Goal: Information Seeking & Learning: Check status

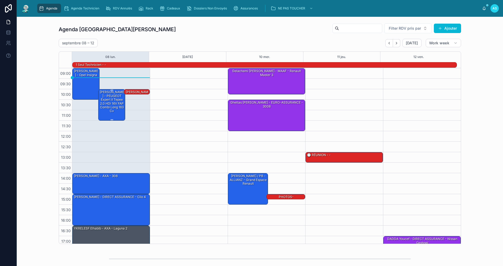
click at [110, 102] on div "[PERSON_NAME] - PEUGEOT Expert II Tepee 2.0 HDi 16V FAP Combi long 163 cv" at bounding box center [112, 102] width 26 height 24
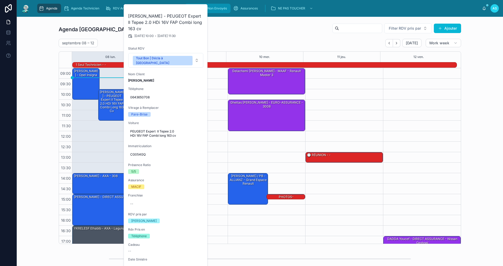
click at [0, 0] on button at bounding box center [0, 0] width 0 height 0
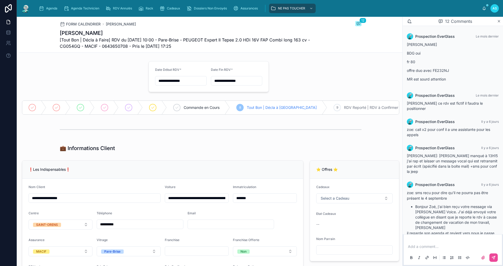
scroll to position [214, 0]
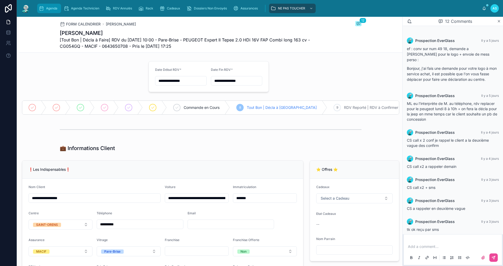
click at [41, 10] on icon "scrollable content" at bounding box center [41, 8] width 5 height 5
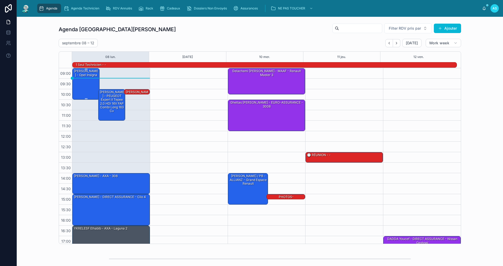
click at [83, 77] on div "[PERSON_NAME] - Opel insigna" at bounding box center [86, 73] width 26 height 9
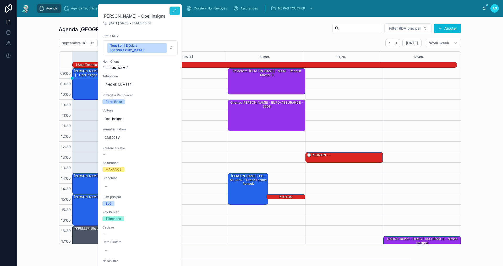
click at [174, 10] on icon at bounding box center [175, 11] width 4 height 4
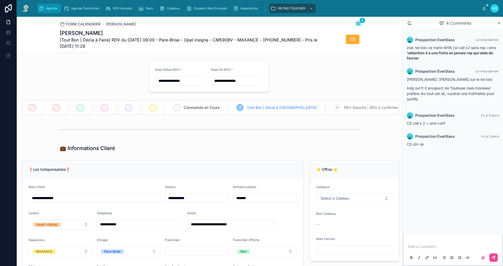
click at [48, 8] on span "Agenda" at bounding box center [51, 8] width 11 height 4
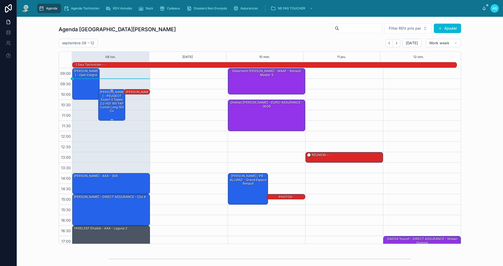
click at [111, 111] on div "[PERSON_NAME] - PEUGEOT Expert II Tepee 2.0 HDi 16V FAP Combi long 163 cv" at bounding box center [112, 102] width 26 height 24
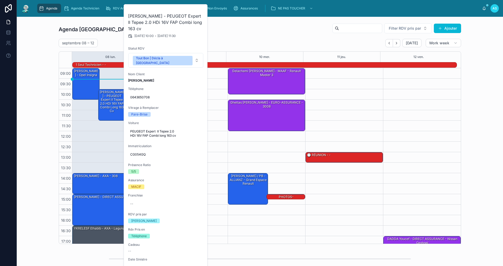
click at [265, 36] on div "Agenda Saint-[PERSON_NAME] Filter RDV pris par Ajouter septembre 08 – 12 [DATE]…" at bounding box center [260, 133] width 402 height 221
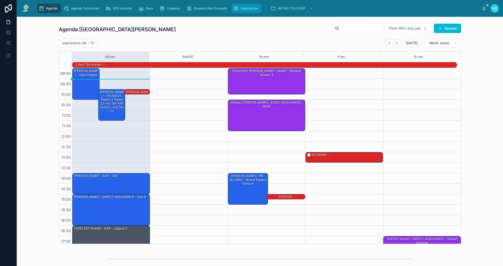
click at [243, 7] on span "Assurances" at bounding box center [248, 8] width 17 height 4
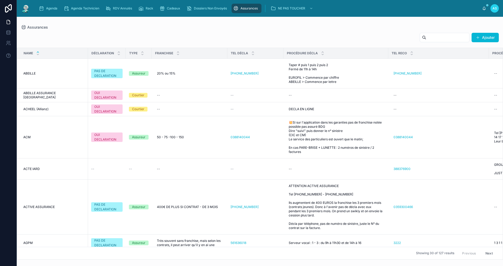
click at [439, 38] on input "text" at bounding box center [447, 37] width 43 height 7
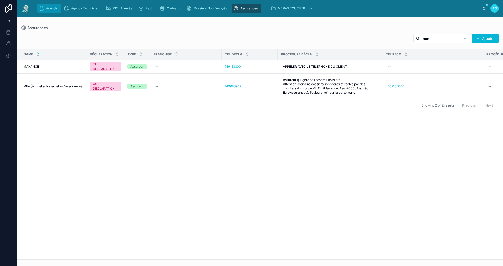
type input "****"
click at [54, 7] on span "Agenda" at bounding box center [51, 8] width 11 height 4
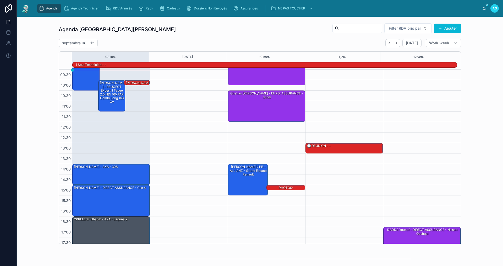
scroll to position [13, 0]
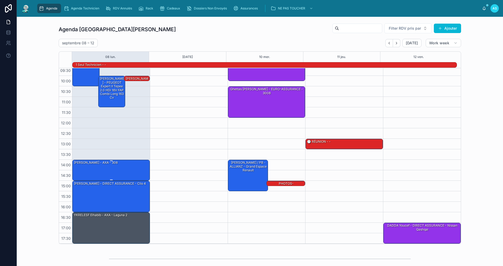
click at [120, 168] on div "[PERSON_NAME] - AXA - 308" at bounding box center [111, 170] width 76 height 20
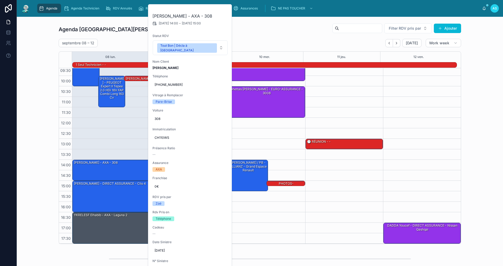
click at [29, 152] on div "Agenda Saint-[PERSON_NAME] Filter RDV pris par Ajouter septembre 08 – 12 [DATE]…" at bounding box center [260, 133] width 478 height 225
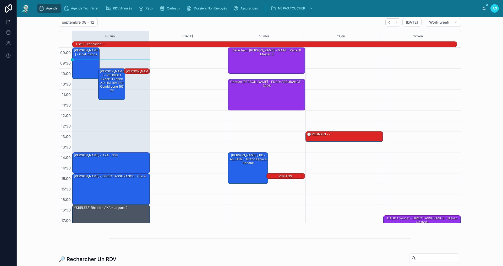
scroll to position [0, 0]
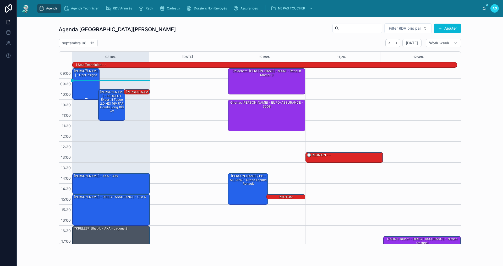
click at [92, 86] on div "[PERSON_NAME] - Opel insigna" at bounding box center [86, 83] width 26 height 30
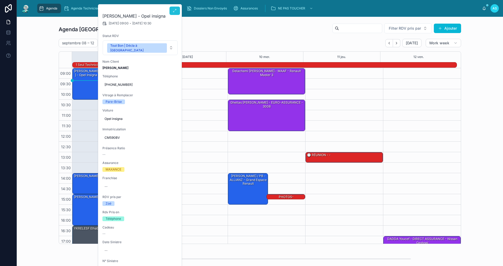
click at [173, 11] on icon at bounding box center [175, 11] width 4 height 4
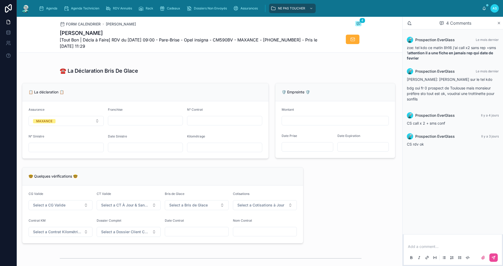
scroll to position [341, 0]
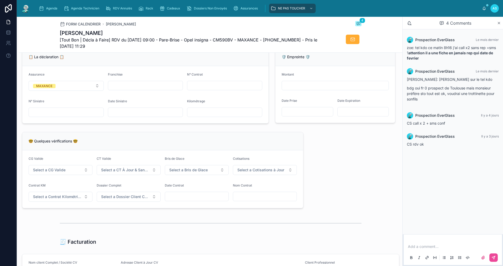
click at [239, 13] on div "Agenda Agenda Technicien RDV Annulés Rack Cadeaux Dossiers Non Envoyés Assuranc…" at bounding box center [258, 9] width 447 height 12
click at [242, 10] on span "Assurances" at bounding box center [248, 8] width 17 height 4
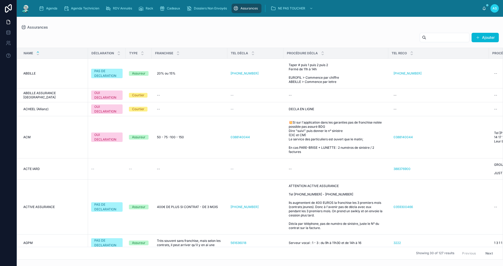
click at [439, 35] on input "text" at bounding box center [447, 37] width 43 height 7
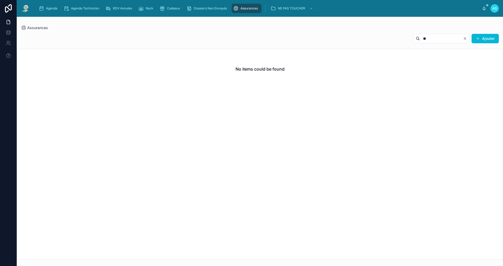
type input "*"
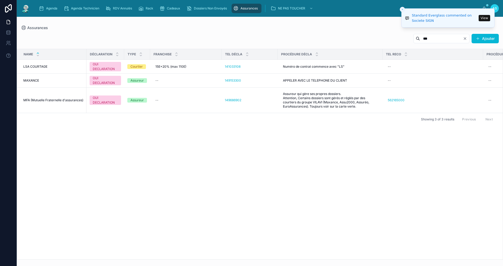
type input "***"
click at [487, 17] on button "View" at bounding box center [485, 18] width 12 height 6
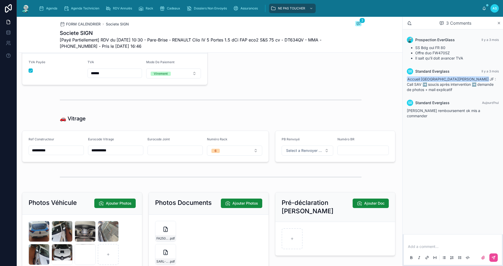
scroll to position [733, 0]
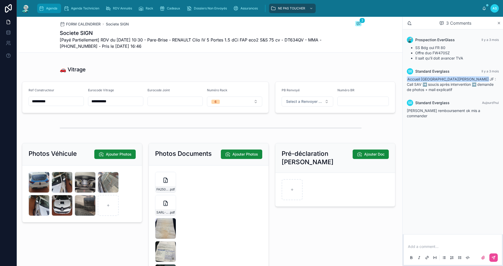
click at [50, 11] on div "Agenda" at bounding box center [49, 8] width 21 height 8
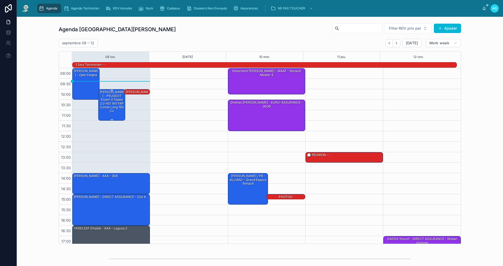
click at [112, 104] on div "[PERSON_NAME] - PEUGEOT Expert II Tepee 2.0 HDi 16V FAP Combi long 163 cv" at bounding box center [112, 102] width 26 height 24
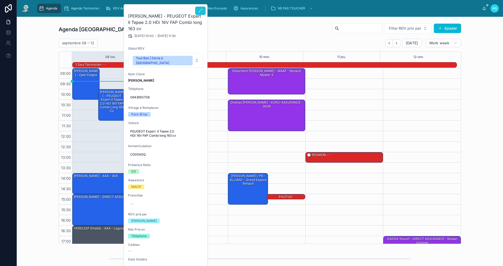
click at [199, 8] on button at bounding box center [200, 11] width 10 height 8
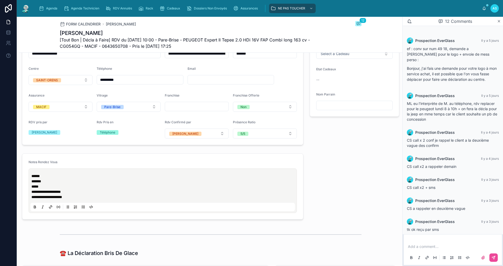
scroll to position [157, 0]
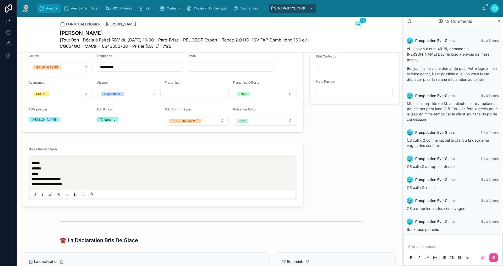
click at [52, 8] on span "Agenda" at bounding box center [51, 8] width 11 height 4
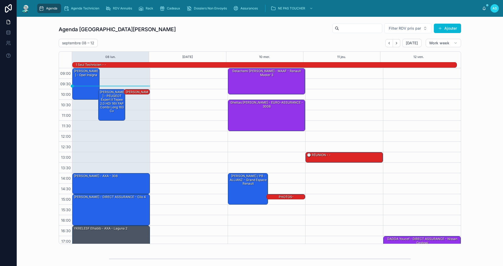
drag, startPoint x: 165, startPoint y: 66, endPoint x: 477, endPoint y: 210, distance: 344.0
click at [477, 210] on div "Agenda Saint-[PERSON_NAME] Filter RDV pris par Ajouter septembre 08 – 12 [DATE]…" at bounding box center [260, 133] width 478 height 225
click at [87, 72] on div "[PERSON_NAME] - Opel insigna" at bounding box center [86, 73] width 26 height 9
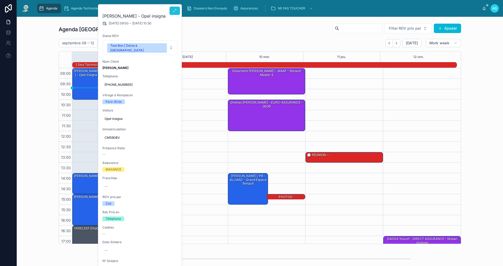
click at [174, 9] on icon at bounding box center [175, 11] width 4 height 4
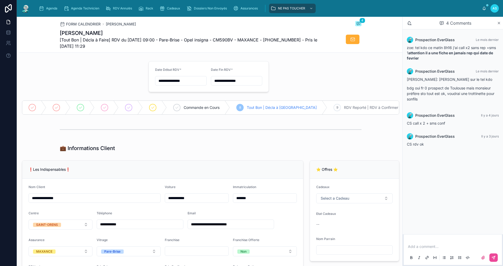
click at [428, 249] on p at bounding box center [454, 246] width 92 height 5
click at [493, 260] on button at bounding box center [493, 257] width 8 height 8
click at [80, 107] on icon at bounding box center [80, 107] width 4 height 4
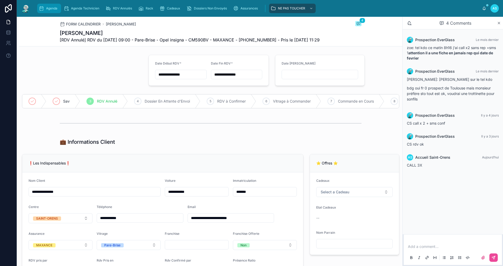
click at [50, 8] on span "Agenda" at bounding box center [51, 8] width 11 height 4
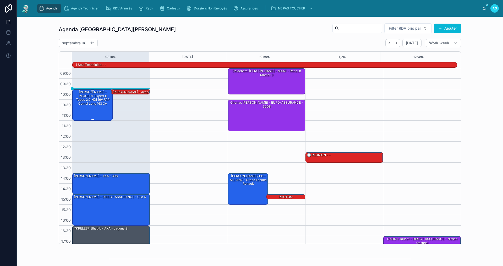
click at [100, 96] on div "[PERSON_NAME] - PEUGEOT Expert II Tepee 2.0 HDi 16V FAP Combi long 163 cv" at bounding box center [92, 98] width 39 height 16
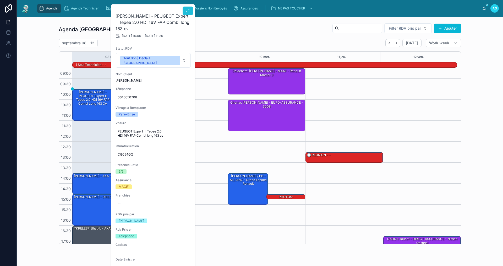
click at [188, 10] on icon at bounding box center [188, 11] width 4 height 4
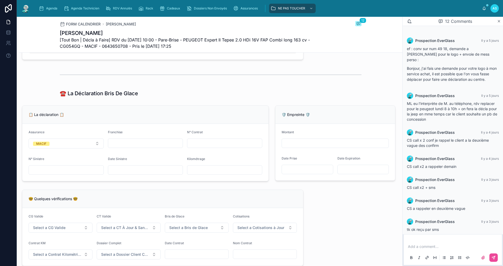
scroll to position [314, 0]
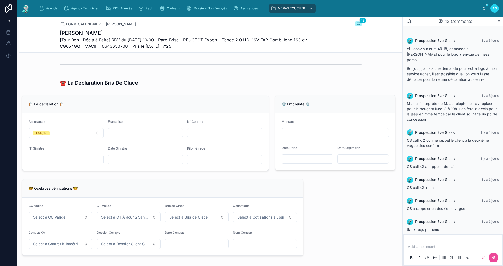
click at [200, 136] on input "text" at bounding box center [224, 132] width 75 height 7
type input "********"
click at [169, 187] on div "🤓 Quelques vérifications 🤓" at bounding box center [162, 188] width 281 height 18
click at [147, 163] on input "text" at bounding box center [145, 159] width 75 height 7
click at [134, 162] on input "text" at bounding box center [145, 159] width 75 height 7
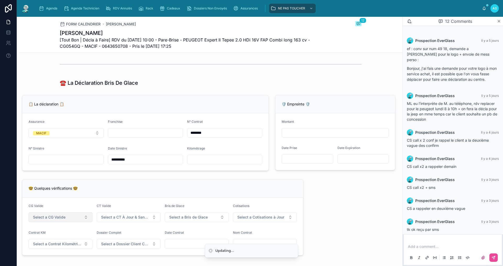
type input "**********"
click at [74, 222] on button "Select a CG Valide" at bounding box center [61, 217] width 64 height 10
click at [62, 242] on div "✅ Oui" at bounding box center [60, 241] width 63 height 7
click at [125, 216] on button "Select a CT À Jour & Sans BDG" at bounding box center [129, 217] width 64 height 10
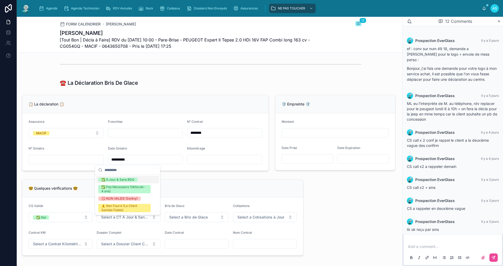
click at [113, 180] on div "✅ À Jour & Sans BDG" at bounding box center [117, 179] width 33 height 4
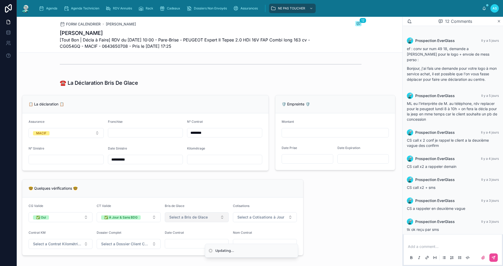
click at [186, 222] on button "Select a Bris de Glace" at bounding box center [197, 217] width 64 height 10
drag, startPoint x: 182, startPoint y: 243, endPoint x: 222, endPoint y: 237, distance: 40.0
click at [182, 243] on div "✅ Validé" at bounding box center [176, 241] width 14 height 4
click at [248, 219] on span "Select a Cotisations à Jour" at bounding box center [260, 216] width 47 height 5
click at [240, 241] on div "✅ À Jour" at bounding box center [243, 241] width 14 height 4
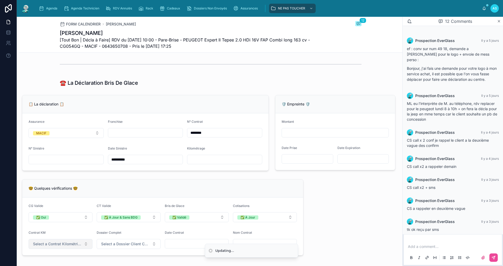
click at [30, 248] on button "Select a Contrat Kilométrique" at bounding box center [61, 244] width 64 height 10
click at [64, 228] on div "✅ Non" at bounding box center [60, 229] width 63 height 7
click at [113, 246] on span "Select a Dossier Client Complet" at bounding box center [125, 243] width 49 height 5
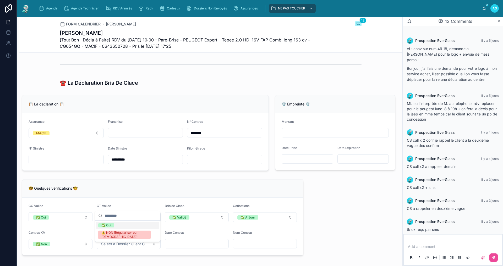
click at [116, 225] on div "✅ Oui" at bounding box center [127, 224] width 63 height 7
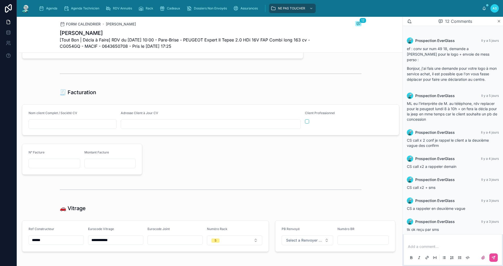
scroll to position [524, 0]
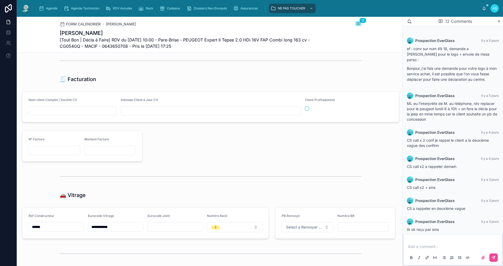
click at [64, 113] on input "text" at bounding box center [72, 110] width 87 height 7
drag, startPoint x: 110, startPoint y: 32, endPoint x: 57, endPoint y: 32, distance: 52.9
click at [57, 32] on div "FORM CALENDRIER [PERSON_NAME] 12 [PERSON_NAME] [Tout Bon | Décla à Faire] RDV d…" at bounding box center [210, 35] width 383 height 36
copy h1 "[PERSON_NAME]"
click at [68, 114] on input "text" at bounding box center [72, 110] width 87 height 7
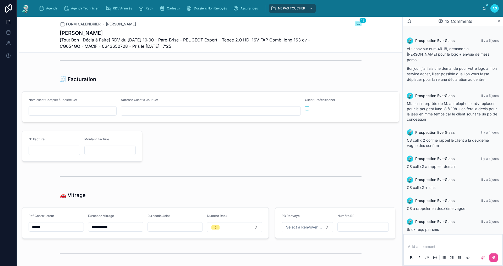
paste input "**********"
type input "**********"
click at [146, 114] on input "text" at bounding box center [210, 110] width 179 height 7
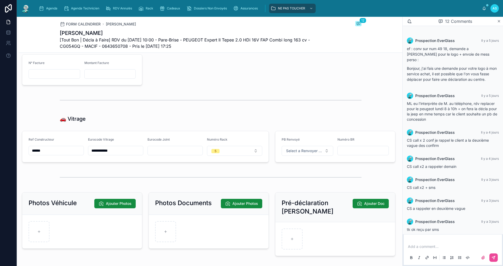
scroll to position [602, 0]
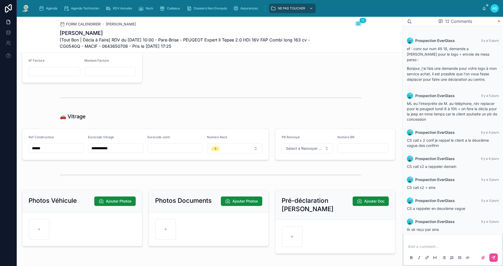
type input "**********"
click at [245, 8] on span "Assurances" at bounding box center [248, 8] width 17 height 4
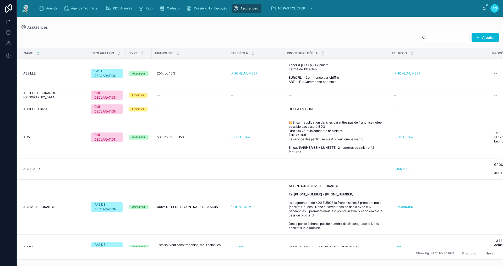
click at [434, 37] on input "text" at bounding box center [447, 37] width 43 height 7
type input "*****"
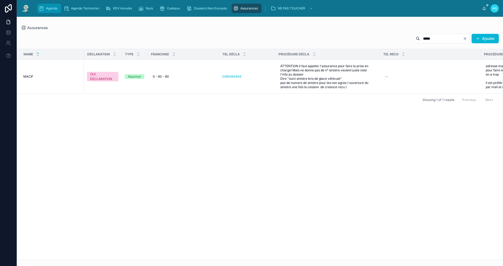
click at [47, 9] on span "Agenda" at bounding box center [51, 8] width 11 height 4
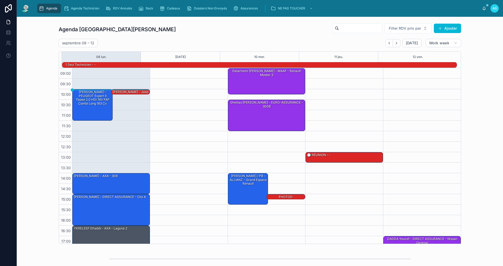
scroll to position [14, 0]
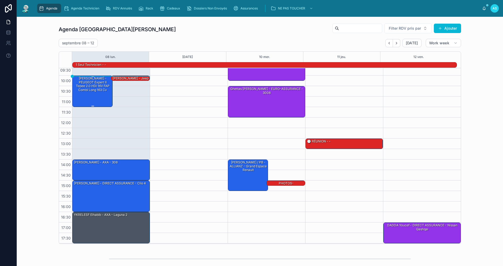
click at [97, 90] on div "[PERSON_NAME] - PEUGEOT Expert II Tepee 2.0 HDi 16V FAP Combi long 163 cv" at bounding box center [92, 84] width 39 height 16
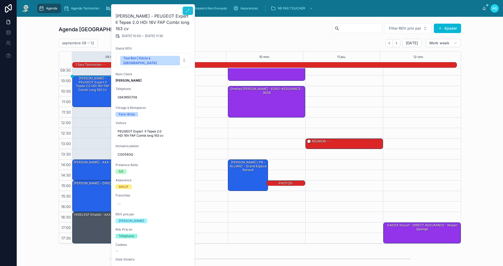
click at [186, 9] on icon at bounding box center [188, 11] width 4 height 4
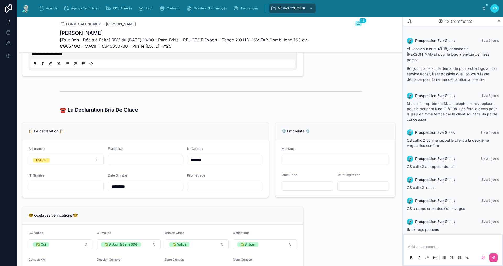
scroll to position [288, 0]
click at [132, 161] on input "text" at bounding box center [145, 158] width 75 height 7
type input "*"
type input "**"
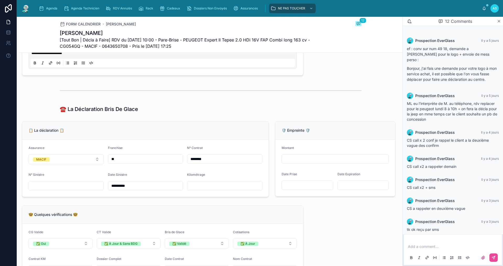
type input "**"
drag, startPoint x: 327, startPoint y: 218, endPoint x: 324, endPoint y: 220, distance: 4.1
click at [327, 218] on div "**********" at bounding box center [210, 194] width 383 height 847
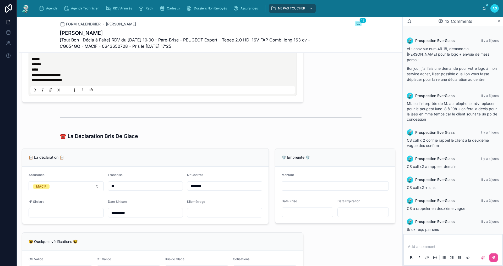
scroll to position [258, 0]
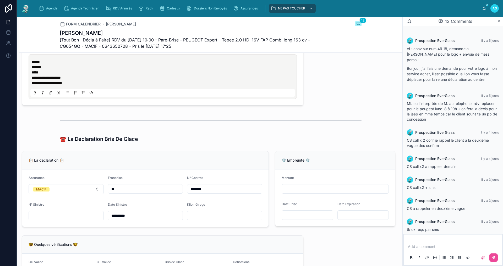
click at [66, 219] on input "text" at bounding box center [66, 215] width 75 height 7
type input "**********"
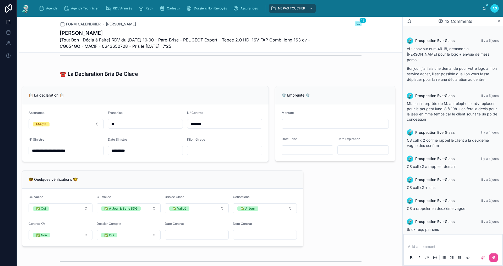
scroll to position [311, 0]
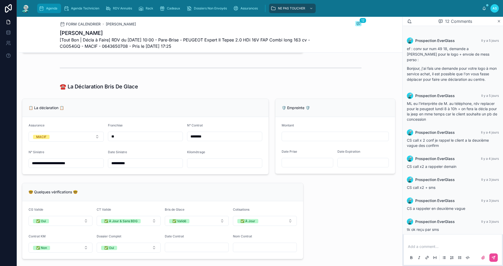
click at [51, 10] on span "Agenda" at bounding box center [51, 8] width 11 height 4
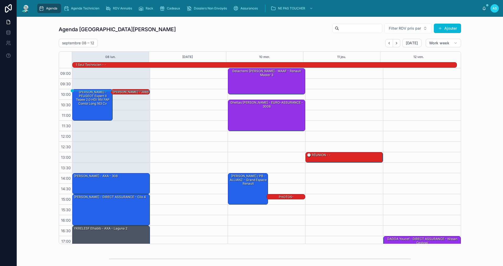
scroll to position [14, 0]
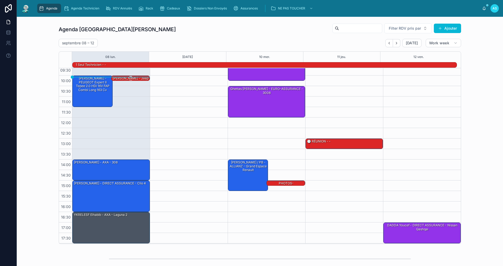
click at [125, 76] on div at bounding box center [130, 76] width 37 height 1
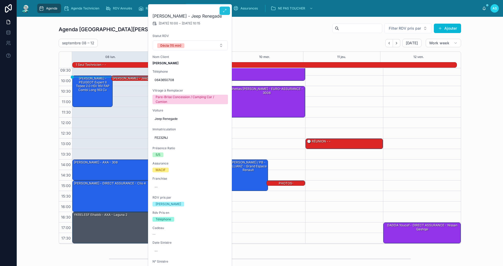
click at [224, 12] on div "Dossiers Non Envoyés" at bounding box center [207, 8] width 42 height 8
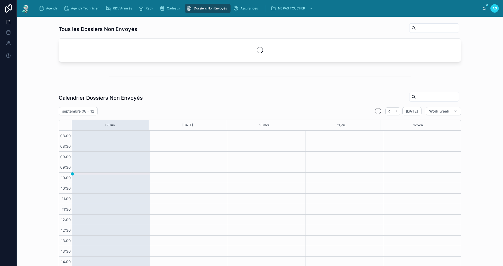
scroll to position [49, 0]
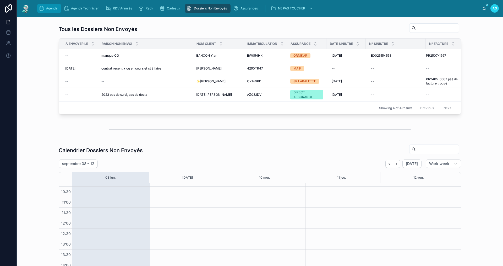
click at [50, 8] on span "Agenda" at bounding box center [51, 8] width 11 height 4
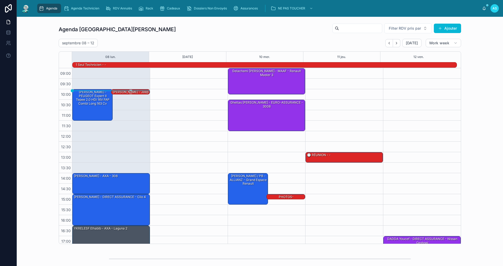
click at [139, 92] on div "[PERSON_NAME] - Jeep Renegade" at bounding box center [130, 94] width 37 height 9
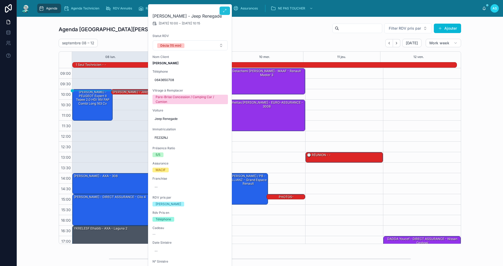
click at [222, 11] on button at bounding box center [224, 11] width 10 height 8
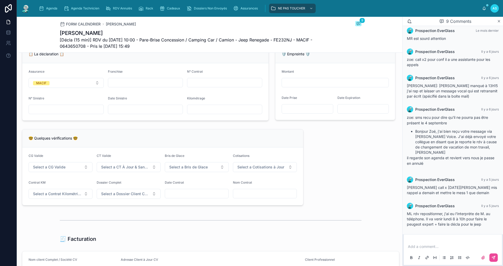
scroll to position [341, 0]
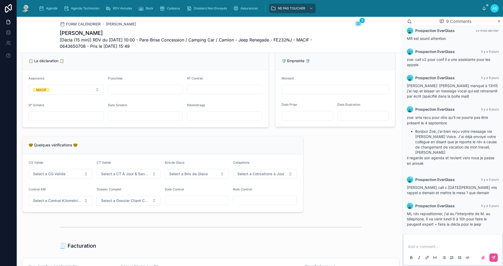
click at [205, 93] on input "text" at bounding box center [224, 89] width 75 height 7
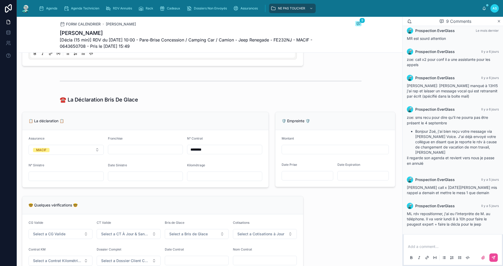
scroll to position [262, 0]
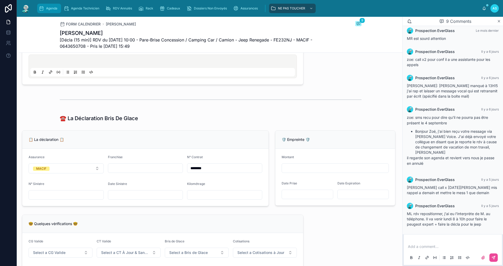
type input "********"
click at [53, 13] on link "Agenda" at bounding box center [49, 8] width 24 height 9
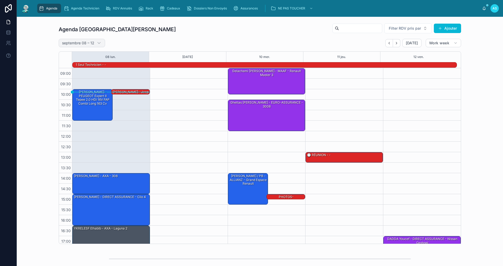
scroll to position [14, 0]
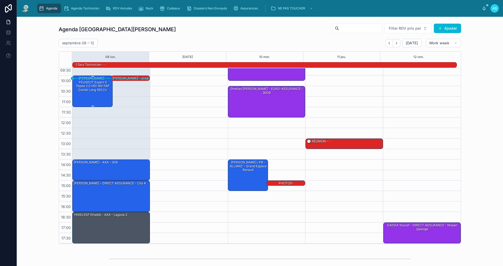
click at [84, 89] on div "[PERSON_NAME] - PEUGEOT Expert II Tepee 2.0 HDi 16V FAP Combi long 163 cv" at bounding box center [92, 84] width 39 height 16
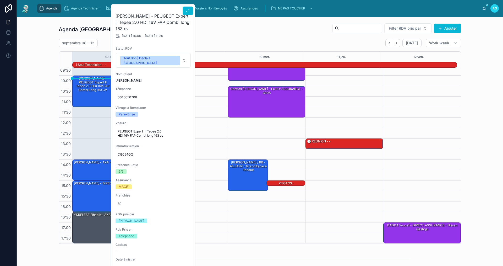
click at [194, 102] on div "[PERSON_NAME] - MACIF - PEUGEOT Expert II Tepee 2.0 HDi 16V FAP Combi long 163 …" at bounding box center [153, 246] width 84 height 485
click at [201, 98] on div at bounding box center [189, 148] width 78 height 189
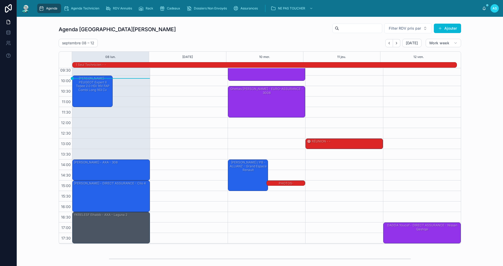
click at [135, 76] on div at bounding box center [130, 76] width 37 height 1
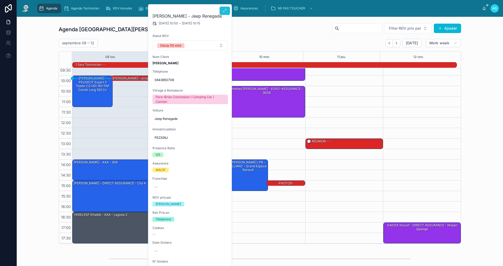
click at [222, 11] on button at bounding box center [224, 11] width 10 height 8
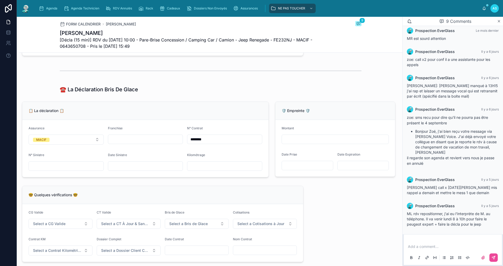
scroll to position [314, 0]
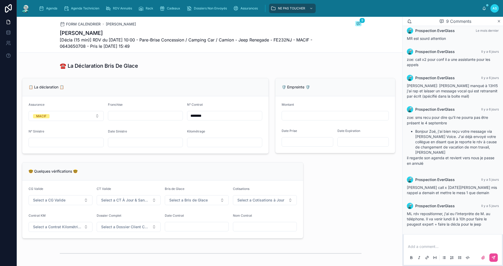
click at [155, 127] on form "Assurance MACIF Franchise N° Contrat ******** N° Sinistre Date Sinistre Kilomét…" at bounding box center [145, 124] width 246 height 57
click at [150, 115] on div at bounding box center [145, 115] width 75 height 9
click at [169, 117] on input "text" at bounding box center [145, 115] width 75 height 7
type input "*"
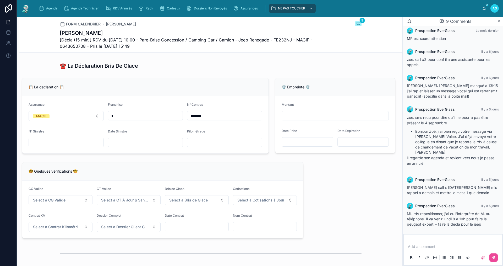
type input "**"
click at [274, 170] on div "🤓 Quelques vérifications 🤓" at bounding box center [162, 171] width 281 height 18
click at [144, 146] on input "text" at bounding box center [145, 142] width 75 height 7
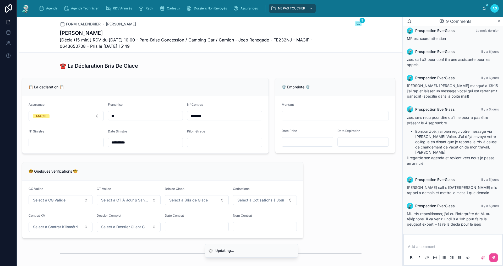
type input "**********"
click at [340, 203] on div "**********" at bounding box center [210, 160] width 383 height 830
click at [418, 245] on p at bounding box center [454, 246] width 92 height 5
click at [495, 258] on icon at bounding box center [493, 257] width 4 height 4
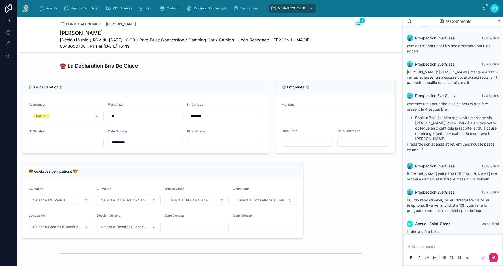
scroll to position [116, 0]
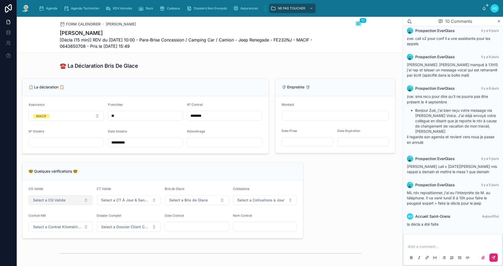
click at [67, 205] on button "Select a CG Valide" at bounding box center [61, 200] width 64 height 10
drag, startPoint x: 54, startPoint y: 224, endPoint x: 94, endPoint y: 208, distance: 42.8
click at [54, 224] on div "✅ Oui" at bounding box center [60, 224] width 63 height 7
click at [113, 200] on button "Select a CT À Jour & Sans BDG" at bounding box center [129, 200] width 64 height 10
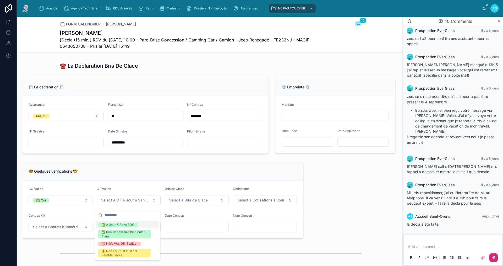
click at [114, 223] on div "✅ À Jour & Sans BDG" at bounding box center [117, 224] width 33 height 4
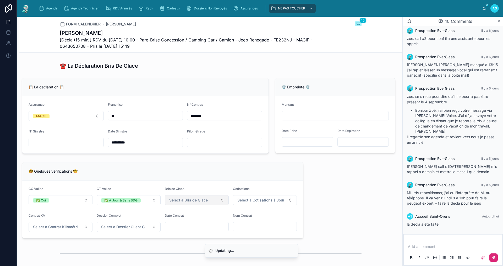
click at [174, 202] on span "Select a Bris de Glace" at bounding box center [188, 199] width 39 height 5
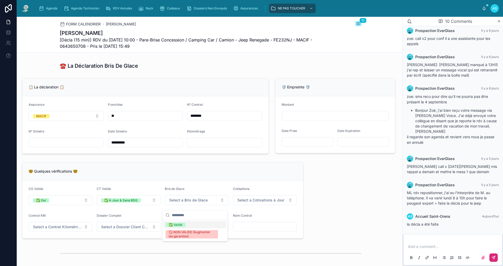
drag, startPoint x: 172, startPoint y: 224, endPoint x: 192, endPoint y: 219, distance: 21.0
click at [172, 224] on div "✅ Validé" at bounding box center [176, 224] width 14 height 4
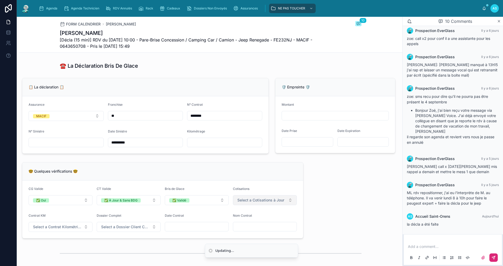
click at [242, 202] on span "Select a Cotisations à Jour" at bounding box center [260, 199] width 47 height 5
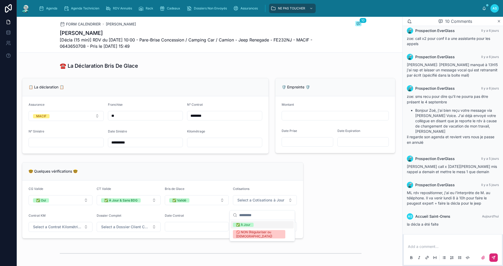
click at [237, 224] on div "✅ À Jour" at bounding box center [243, 224] width 14 height 4
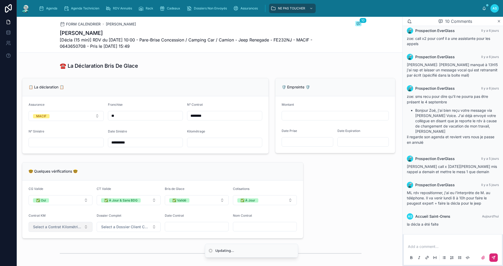
click at [54, 228] on button "Select a Contrat Kilométrique" at bounding box center [61, 227] width 64 height 10
click at [45, 251] on div "✅ Non" at bounding box center [39, 251] width 11 height 4
click at [110, 232] on button "Select a Dossier Client Complet" at bounding box center [129, 227] width 64 height 10
click at [119, 253] on div "✅ Oui" at bounding box center [127, 251] width 63 height 7
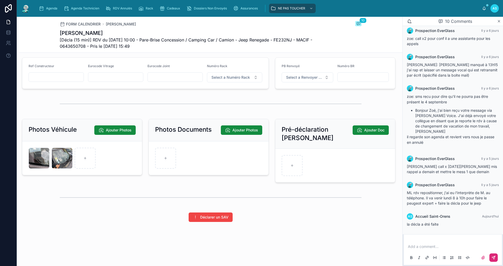
scroll to position [660, 0]
click at [46, 7] on div "Agenda" at bounding box center [49, 8] width 21 height 8
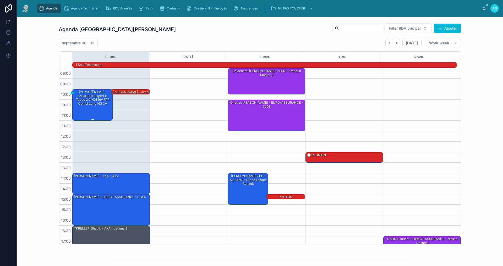
click at [92, 111] on div "[PERSON_NAME] - PEUGEOT Expert II Tepee 2.0 HDi 16V FAP Combi long 163 cv" at bounding box center [92, 104] width 39 height 30
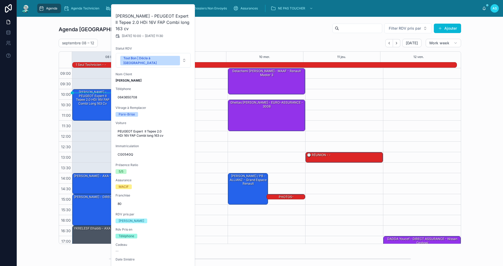
drag, startPoint x: 33, startPoint y: 109, endPoint x: 36, endPoint y: 109, distance: 3.2
click at [34, 109] on div "Agenda Saint-[PERSON_NAME] Filter RDV pris par Ajouter septembre 08 – 12 [DATE]…" at bounding box center [260, 133] width 478 height 225
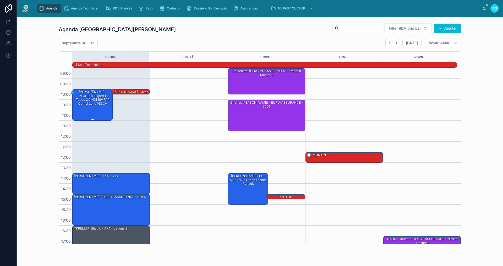
click at [95, 101] on div "[PERSON_NAME] - PEUGEOT Expert II Tepee 2.0 HDi 16V FAP Combi long 163 cv" at bounding box center [92, 98] width 39 height 16
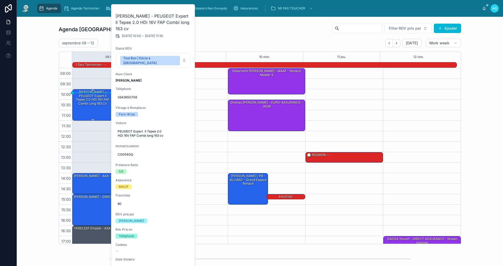
click at [91, 104] on div "[PERSON_NAME] - PEUGEOT Expert II Tepee 2.0 HDi 16V FAP Combi long 163 cv" at bounding box center [92, 98] width 39 height 16
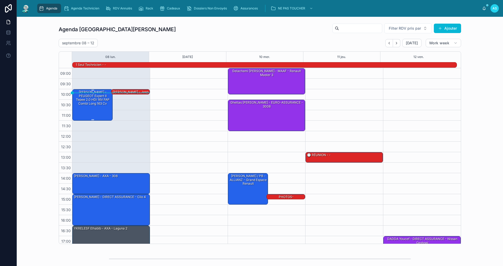
click at [91, 100] on div "[PERSON_NAME] - PEUGEOT Expert II Tepee 2.0 HDi 16V FAP Combi long 163 cv" at bounding box center [92, 98] width 39 height 16
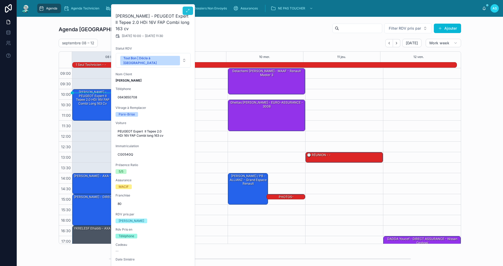
click at [188, 9] on icon at bounding box center [188, 11] width 4 height 4
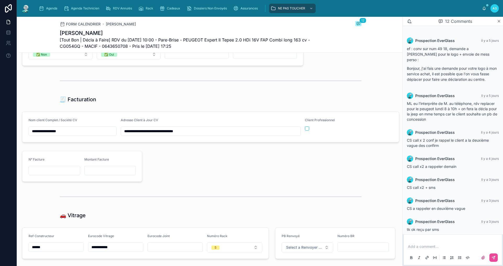
scroll to position [494, 0]
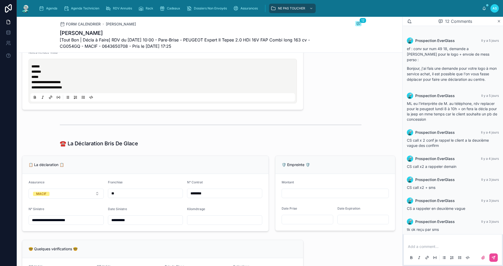
scroll to position [180, 0]
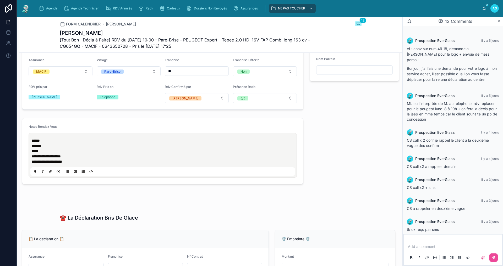
click at [32, 142] on span "******" at bounding box center [35, 141] width 8 height 4
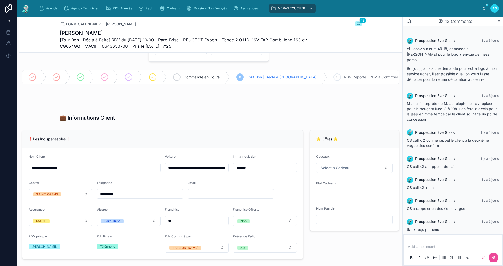
scroll to position [0, 0]
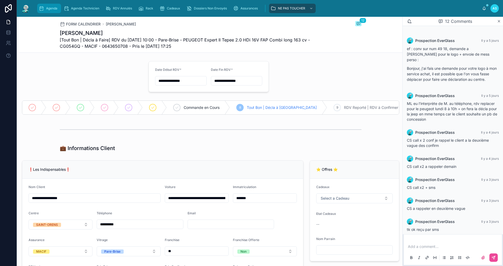
click at [46, 9] on span "Agenda" at bounding box center [51, 8] width 11 height 4
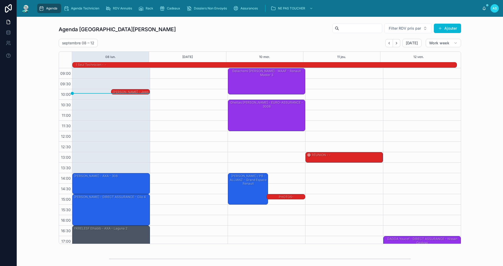
click at [100, 113] on div "[PERSON_NAME] - PEUGEOT Expert II Tepee 2.0 HDi 16V FAP Combi long 163 cv" at bounding box center [92, 104] width 39 height 30
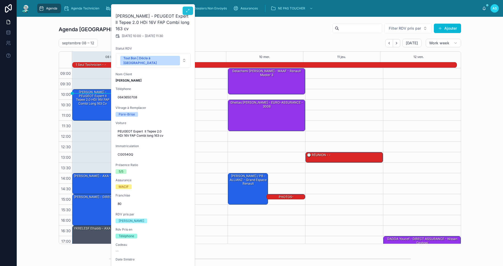
click at [189, 8] on button at bounding box center [188, 11] width 10 height 8
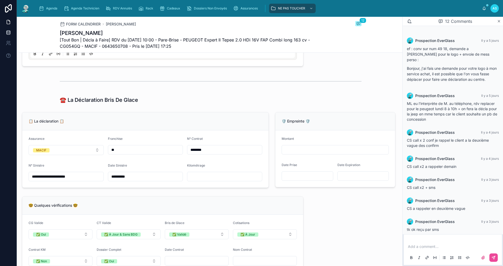
scroll to position [288, 0]
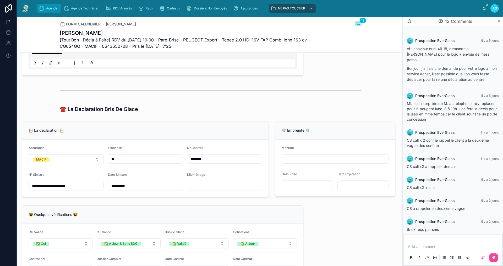
click at [49, 6] on div "Agenda" at bounding box center [49, 8] width 21 height 8
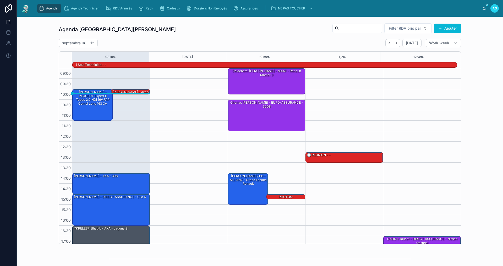
scroll to position [14, 0]
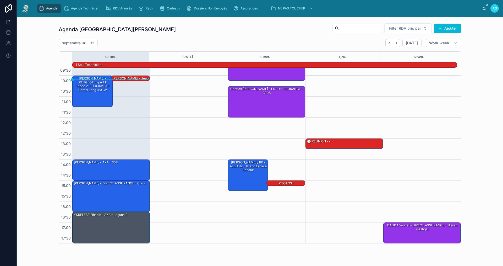
click at [121, 76] on div at bounding box center [130, 76] width 37 height 1
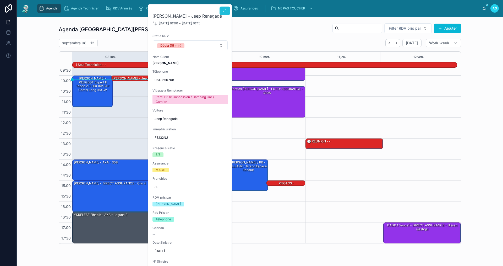
click at [226, 12] on icon at bounding box center [225, 11] width 4 height 4
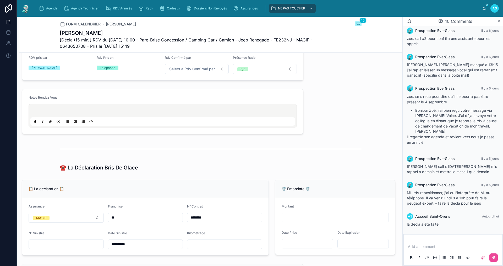
scroll to position [210, 0]
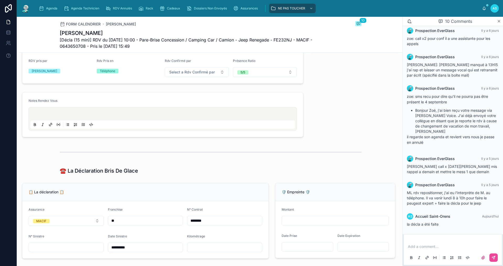
click at [48, 117] on p at bounding box center [163, 114] width 265 height 5
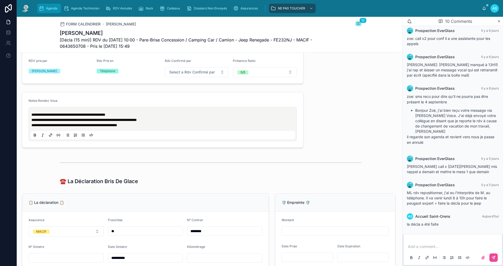
click at [58, 13] on link "Agenda" at bounding box center [49, 8] width 24 height 9
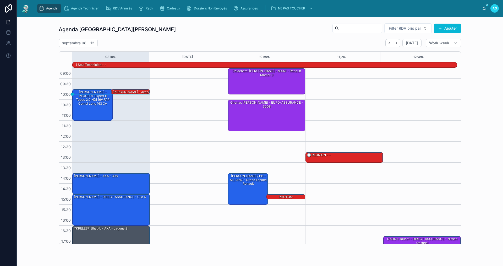
scroll to position [14, 0]
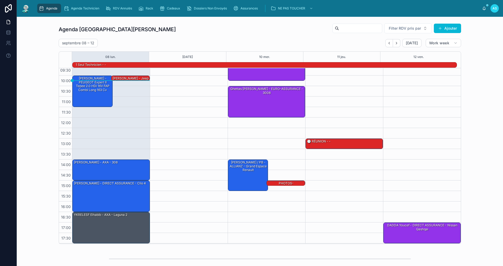
click at [146, 35] on div "Agenda Saint-[PERSON_NAME] Filter RDV pris par [PERSON_NAME]" at bounding box center [260, 29] width 402 height 13
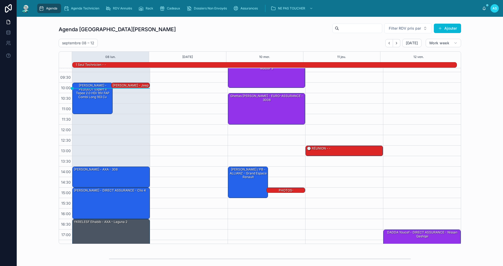
scroll to position [0, 0]
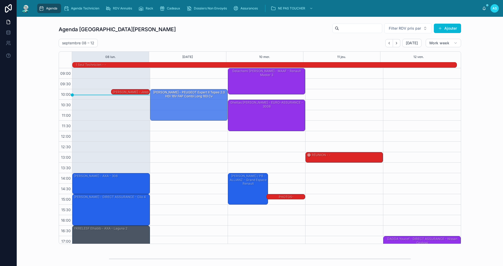
drag, startPoint x: 97, startPoint y: 106, endPoint x: 183, endPoint y: 109, distance: 86.0
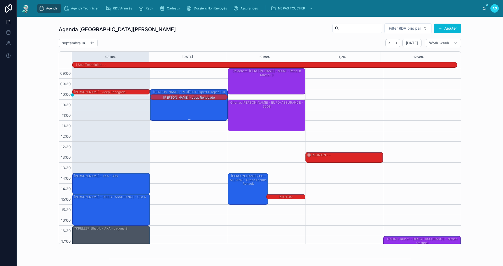
drag, startPoint x: 150, startPoint y: 94, endPoint x: 191, endPoint y: 100, distance: 42.1
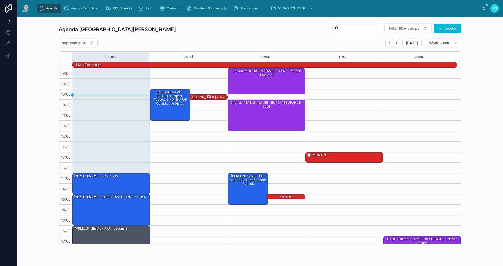
click at [204, 95] on div "10:15 – 10:30 [PERSON_NAME] - Jeep Renegade" at bounding box center [208, 97] width 38 height 5
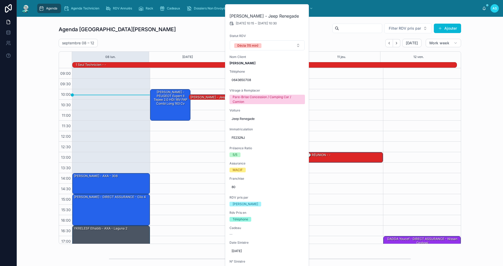
click at [327, 40] on div "septembre 08 – 12 [DATE] Work week" at bounding box center [260, 43] width 402 height 8
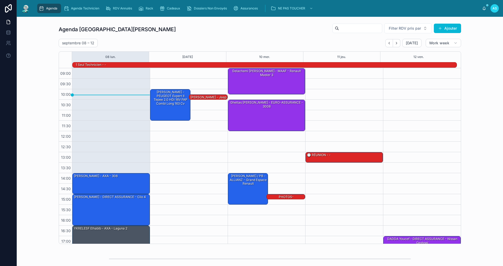
click at [230, 41] on div "septembre 08 – 12 [DATE] Work week" at bounding box center [260, 43] width 402 height 8
click at [175, 92] on div "[PERSON_NAME] - PEUGEOT Expert II Tepee 2.0 HDi 16V FAP Combi long 163 cv" at bounding box center [170, 98] width 39 height 16
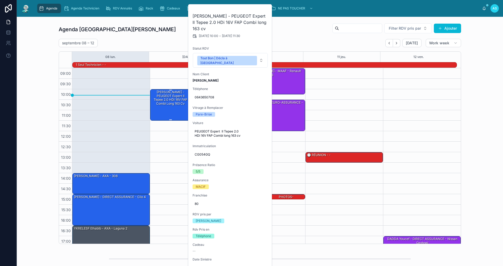
click at [180, 102] on div "[PERSON_NAME] - PEUGEOT Expert II Tepee 2.0 HDi 16V FAP Combi long 163 cv" at bounding box center [170, 98] width 39 height 16
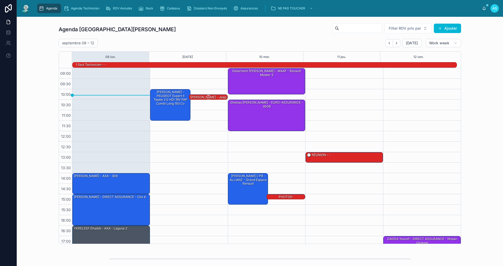
click at [205, 97] on div "[PERSON_NAME] - Jeep Renegade" at bounding box center [208, 99] width 37 height 9
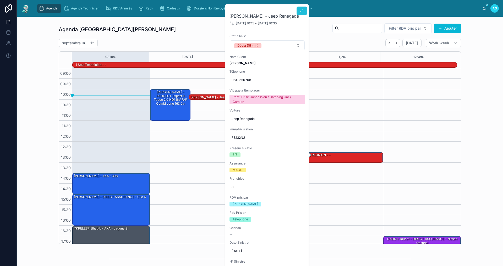
click at [302, 12] on icon at bounding box center [302, 11] width 4 height 4
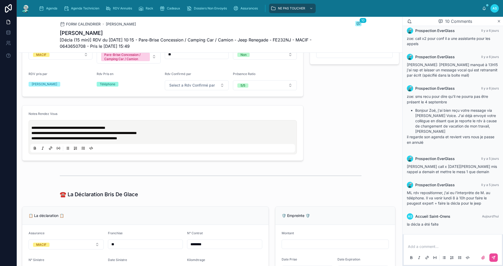
scroll to position [236, 0]
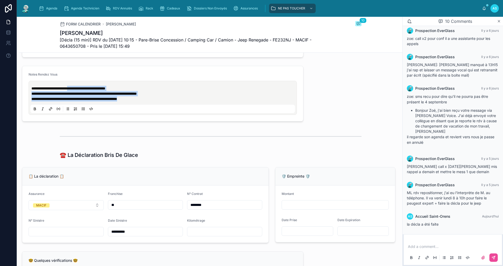
drag, startPoint x: 166, startPoint y: 102, endPoint x: 74, endPoint y: 91, distance: 92.5
click at [73, 93] on div "**********" at bounding box center [163, 94] width 265 height 16
click at [170, 96] on p "**********" at bounding box center [163, 93] width 265 height 5
drag, startPoint x: 168, startPoint y: 107, endPoint x: 138, endPoint y: 101, distance: 31.5
click at [138, 101] on div "**********" at bounding box center [162, 98] width 265 height 30
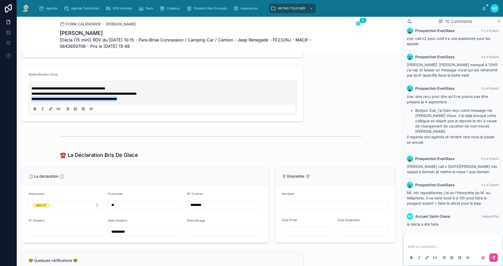
click at [156, 101] on p "**********" at bounding box center [163, 98] width 265 height 5
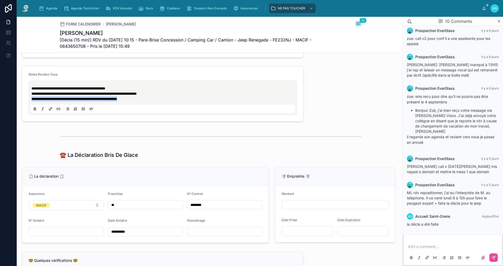
click at [156, 101] on p "**********" at bounding box center [163, 98] width 265 height 5
click at [165, 101] on p "**********" at bounding box center [163, 98] width 265 height 5
click at [153, 96] on p "**********" at bounding box center [163, 93] width 265 height 5
click at [159, 107] on div "**********" at bounding box center [162, 98] width 265 height 30
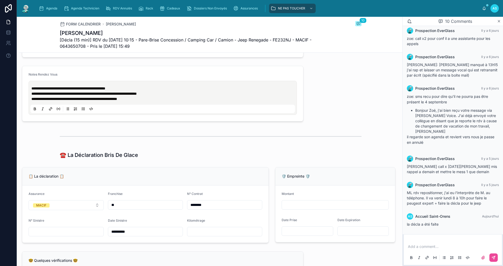
click at [117, 101] on span "**********" at bounding box center [74, 99] width 86 height 4
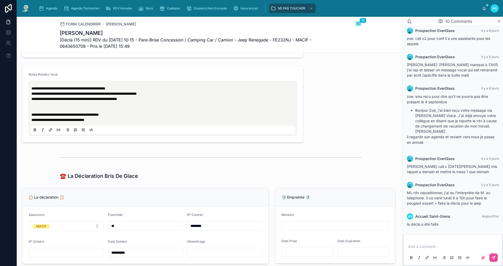
click at [127, 122] on p "**********" at bounding box center [163, 119] width 265 height 5
click at [172, 7] on span "Cadeaux" at bounding box center [173, 8] width 13 height 4
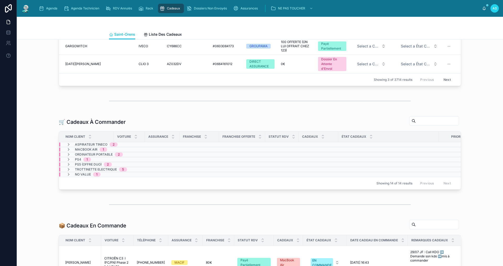
scroll to position [52, 0]
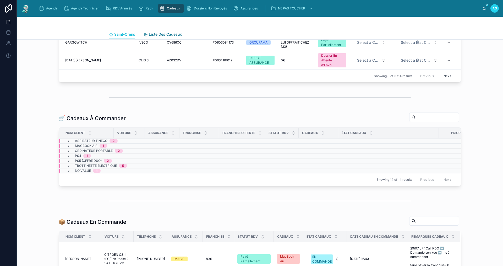
click at [163, 32] on span "Liste Des Cadeaux" at bounding box center [165, 34] width 33 height 5
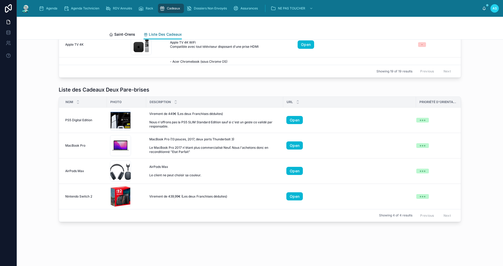
scroll to position [204, 0]
click at [51, 4] on div "Agenda" at bounding box center [49, 8] width 21 height 8
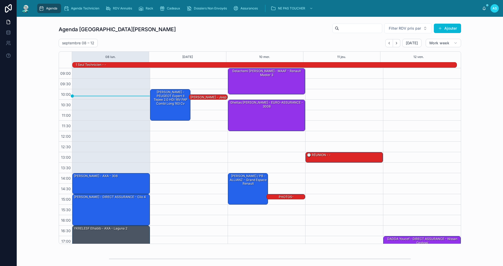
scroll to position [14, 0]
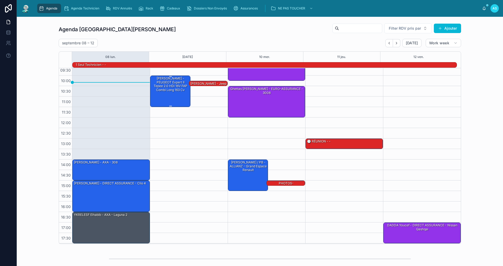
click at [169, 91] on div "[PERSON_NAME] - PEUGEOT Expert II Tepee 2.0 HDi 16V FAP Combi long 163 cv" at bounding box center [170, 84] width 39 height 16
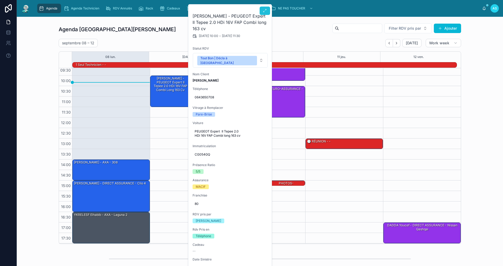
click at [263, 9] on icon at bounding box center [265, 11] width 4 height 4
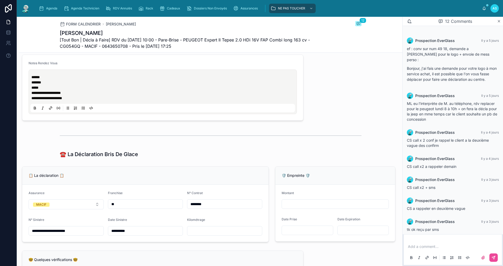
scroll to position [288, 0]
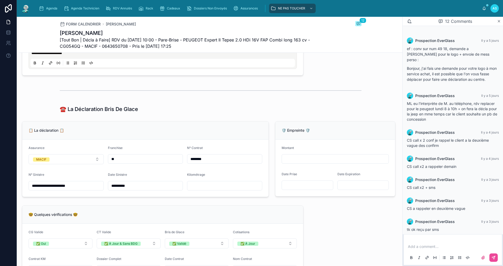
click at [132, 161] on input "**" at bounding box center [145, 158] width 75 height 7
click at [43, 6] on icon "scrollable content" at bounding box center [41, 8] width 5 height 5
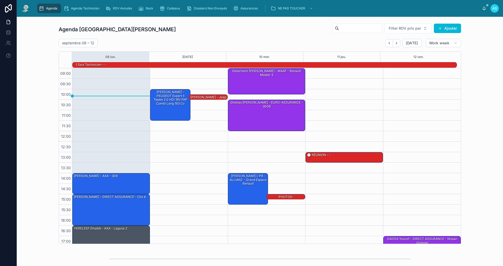
scroll to position [14, 0]
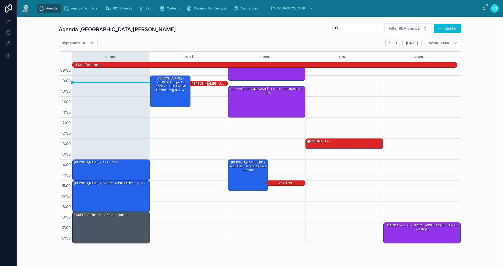
click at [197, 83] on div "[PERSON_NAME] - Jeep Renegade" at bounding box center [208, 85] width 37 height 9
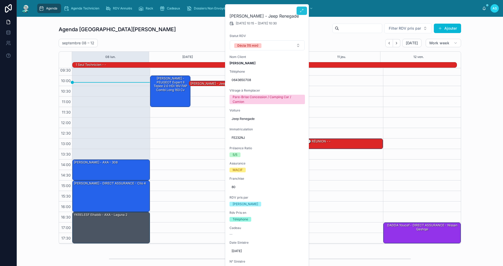
click at [303, 10] on icon at bounding box center [302, 11] width 4 height 4
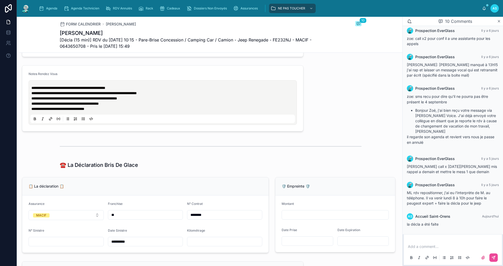
scroll to position [236, 0]
click at [114, 112] on p "**********" at bounding box center [163, 109] width 265 height 5
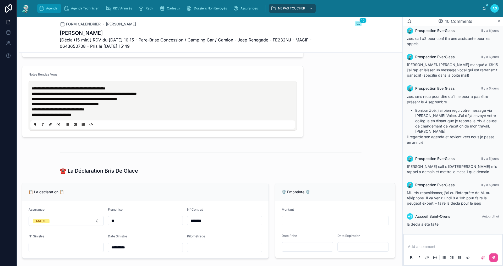
click at [48, 10] on span "Agenda" at bounding box center [51, 8] width 11 height 4
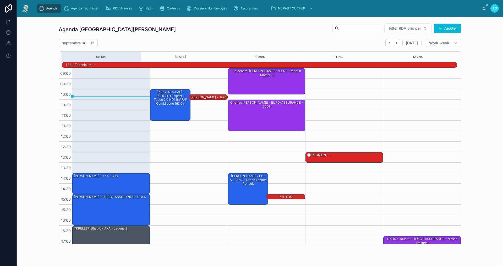
scroll to position [14, 0]
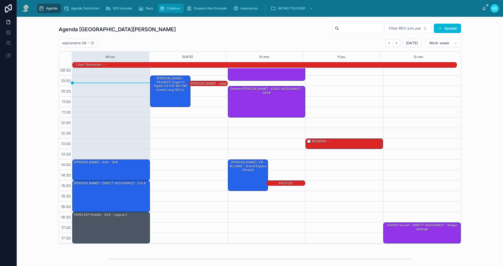
click at [170, 9] on span "Cadeaux" at bounding box center [173, 8] width 13 height 4
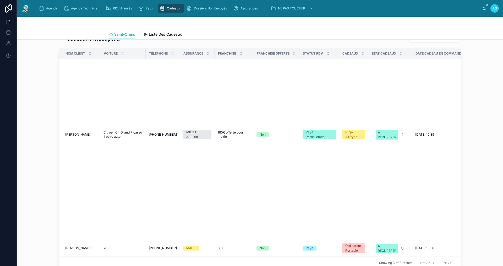
scroll to position [550, 0]
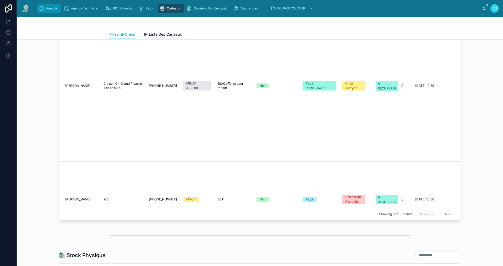
click at [54, 13] on link "Agenda" at bounding box center [49, 8] width 24 height 9
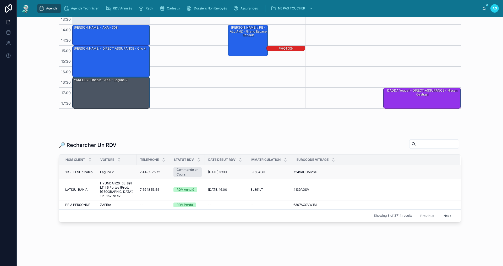
scroll to position [135, 0]
click at [421, 141] on input "text" at bounding box center [437, 143] width 43 height 7
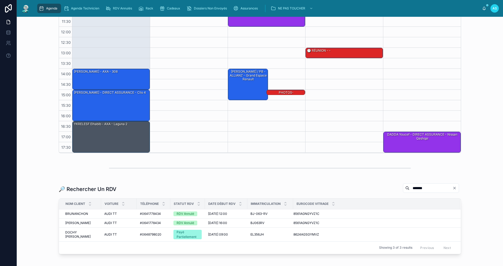
scroll to position [127, 0]
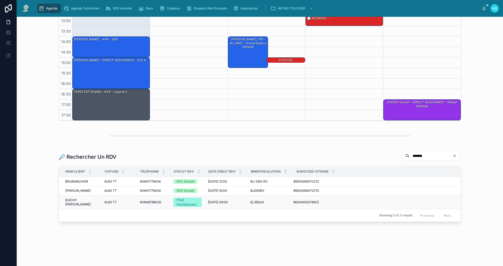
type input "*******"
click at [146, 202] on span "#0648798020" at bounding box center [150, 202] width 21 height 4
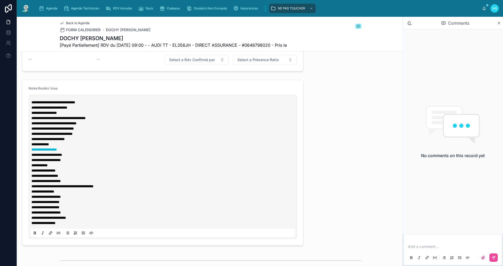
scroll to position [341, 0]
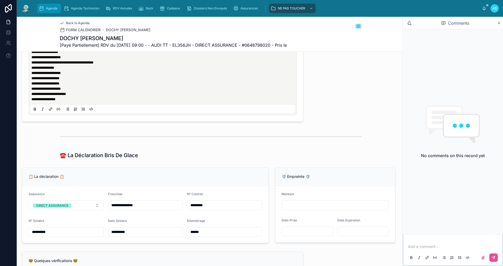
click at [45, 6] on div "Agenda" at bounding box center [49, 8] width 21 height 8
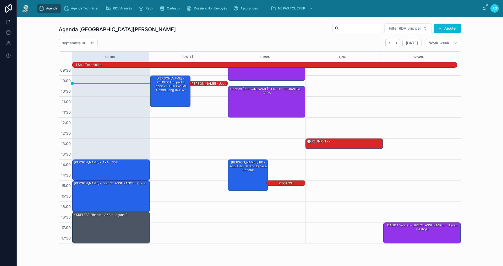
scroll to position [131, 0]
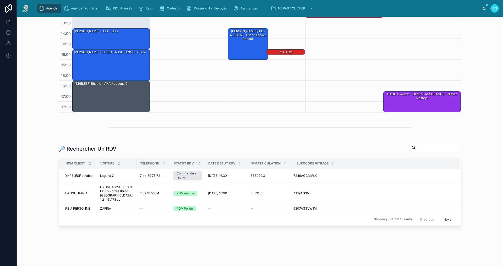
click at [416, 144] on input "text" at bounding box center [437, 147] width 43 height 7
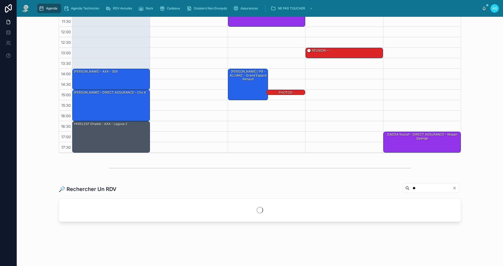
scroll to position [123, 0]
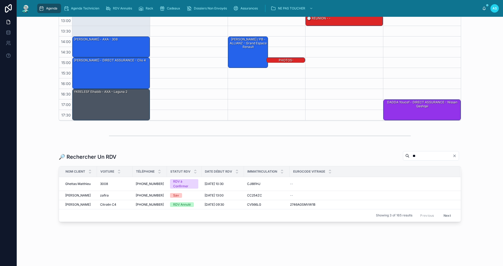
type input "*"
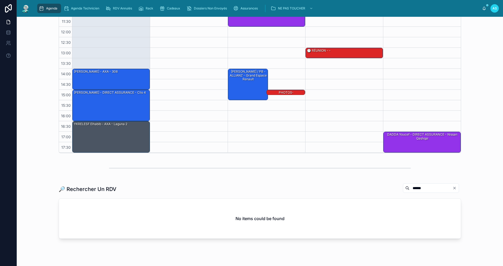
scroll to position [107, 0]
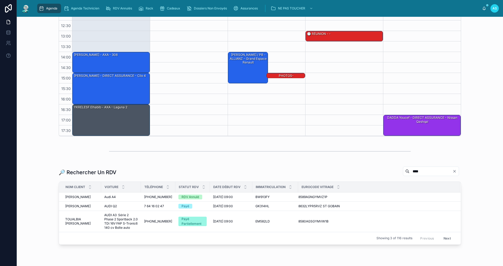
scroll to position [131, 0]
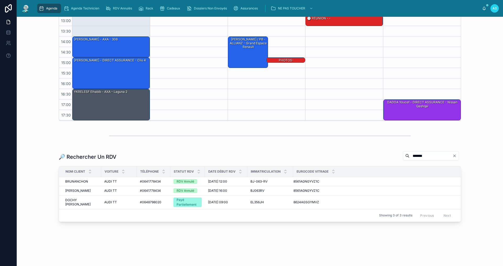
scroll to position [127, 0]
type input "*******"
click at [27, 193] on div "🔎 Rechercher Un RDV ******* Nom Client Voiture Téléphone Statut RDV Date Début …" at bounding box center [260, 186] width 478 height 75
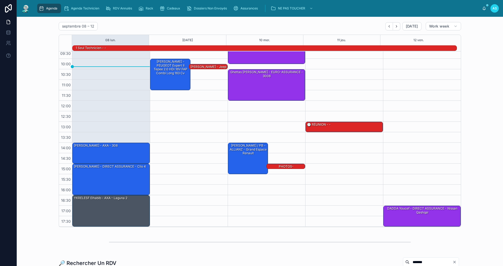
scroll to position [0, 0]
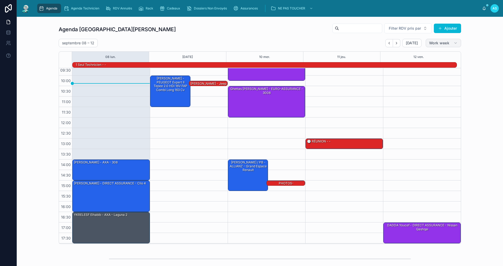
click at [436, 42] on span "Work week" at bounding box center [439, 43] width 20 height 5
click at [472, 59] on div "Agenda Saint-[PERSON_NAME] Filter RDV pris par Ajouter septembre 08 – 12 [DATE]…" at bounding box center [260, 133] width 478 height 225
click at [389, 41] on icon "Back" at bounding box center [389, 43] width 4 height 4
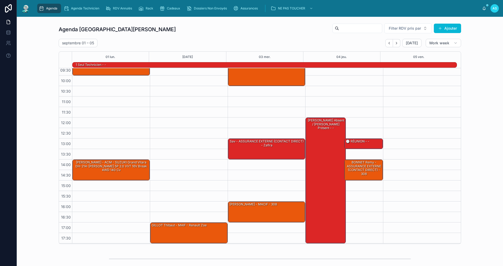
click at [389, 41] on icon "Back" at bounding box center [389, 43] width 4 height 4
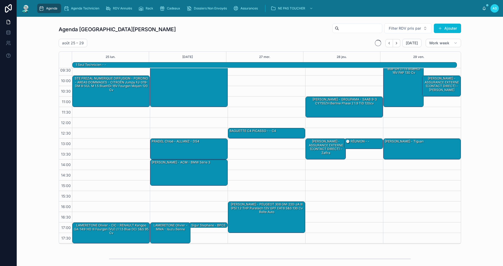
click at [389, 41] on icon "Back" at bounding box center [389, 43] width 4 height 4
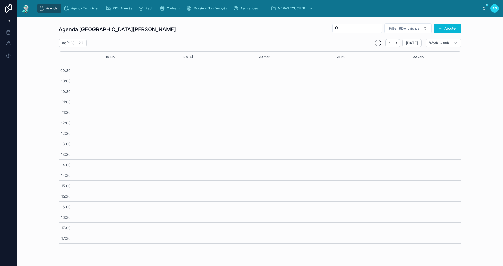
scroll to position [8, 0]
click at [389, 41] on icon "Back" at bounding box center [389, 43] width 4 height 4
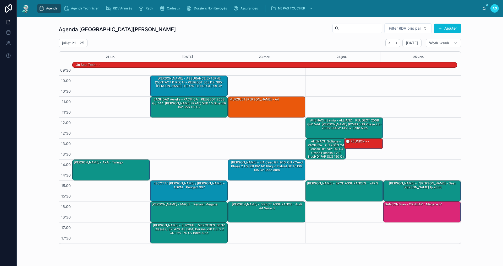
click at [389, 41] on icon "Back" at bounding box center [389, 43] width 4 height 4
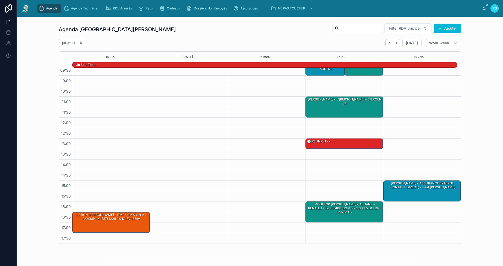
click at [389, 41] on icon "Back" at bounding box center [389, 43] width 4 height 4
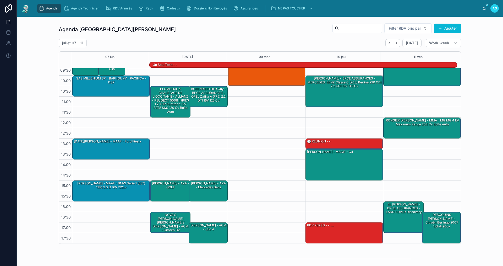
click at [389, 41] on icon "Back" at bounding box center [389, 43] width 4 height 4
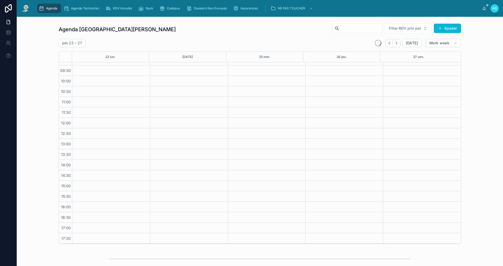
scroll to position [8, 0]
click at [389, 41] on icon "Back" at bounding box center [389, 43] width 4 height 4
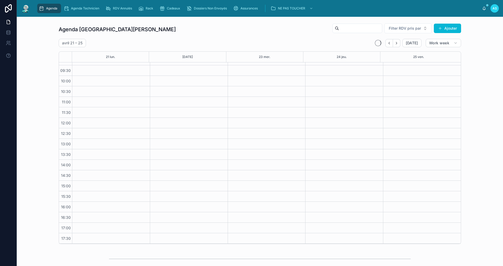
click at [389, 41] on icon "Back" at bounding box center [389, 43] width 4 height 4
click at [388, 41] on icon "Back" at bounding box center [389, 43] width 4 height 4
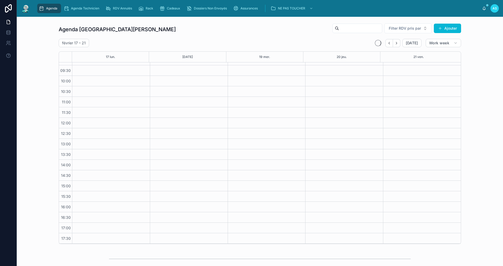
click at [388, 41] on icon "Back" at bounding box center [389, 43] width 4 height 4
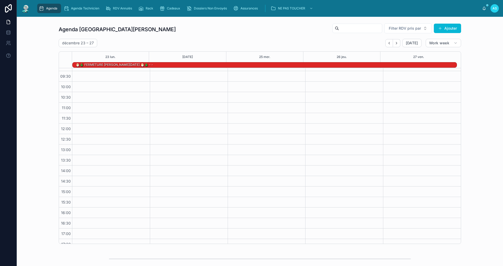
scroll to position [14, 0]
click at [396, 43] on icon "Next" at bounding box center [396, 43] width 4 height 4
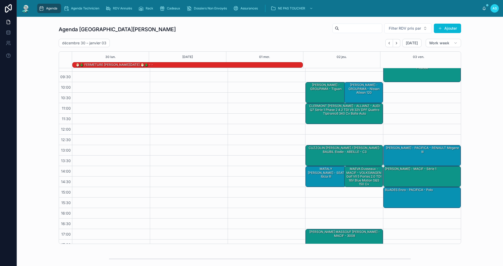
scroll to position [13, 0]
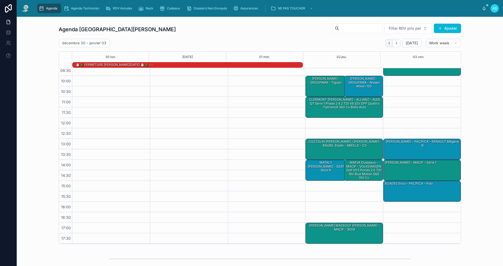
click at [388, 43] on icon "Back" at bounding box center [389, 43] width 4 height 4
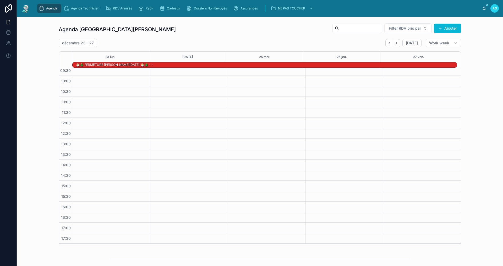
click at [388, 43] on icon "Back" at bounding box center [389, 43] width 4 height 4
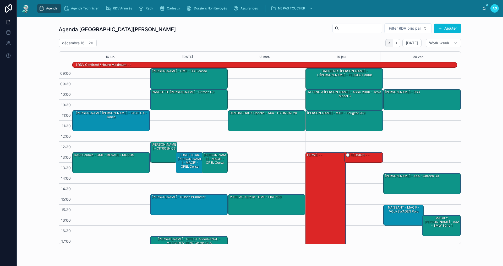
click at [387, 42] on icon "Back" at bounding box center [389, 43] width 4 height 4
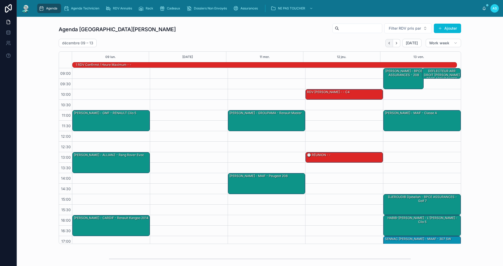
click at [386, 43] on button "Back" at bounding box center [389, 43] width 8 height 8
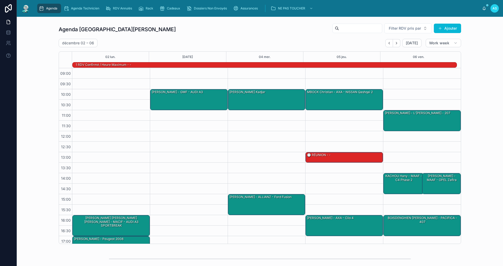
scroll to position [13, 0]
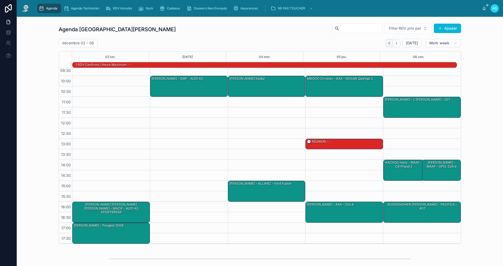
click at [387, 43] on icon "Back" at bounding box center [389, 43] width 4 height 4
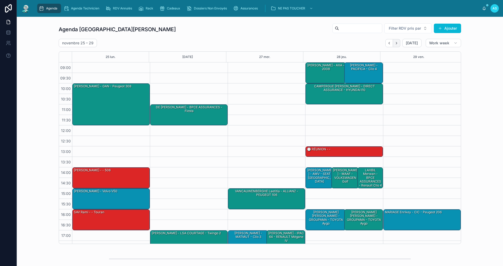
click at [395, 42] on icon "Next" at bounding box center [396, 43] width 4 height 4
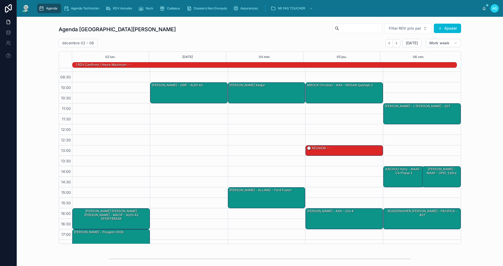
scroll to position [13, 0]
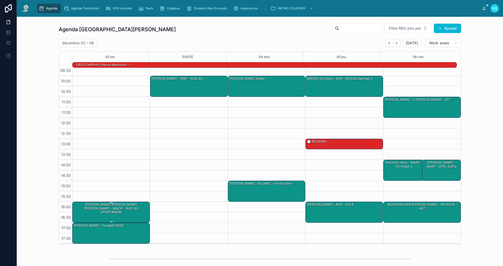
click at [120, 205] on div "[PERSON_NAME] [PERSON_NAME] [PERSON_NAME] - MACIF - AUDI A3 SPORTBREAK" at bounding box center [111, 208] width 76 height 12
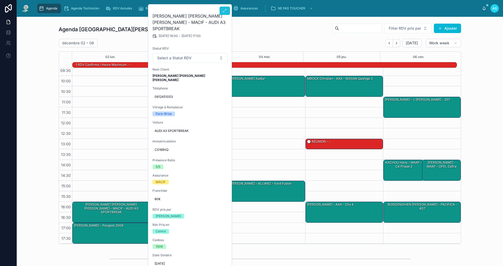
click at [223, 11] on icon at bounding box center [225, 11] width 4 height 4
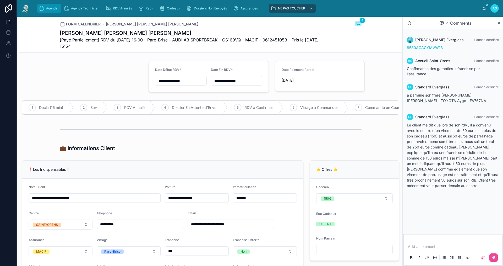
click at [51, 9] on span "Agenda" at bounding box center [51, 8] width 11 height 4
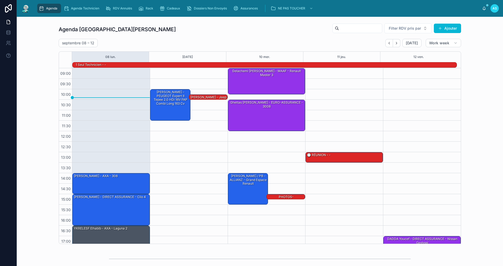
scroll to position [14, 0]
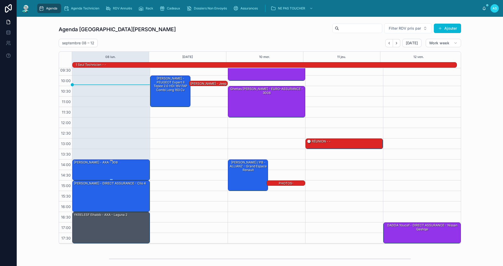
click at [129, 167] on div "[PERSON_NAME] - AXA - 308" at bounding box center [111, 170] width 76 height 20
